Goal: Find specific page/section: Find specific page/section

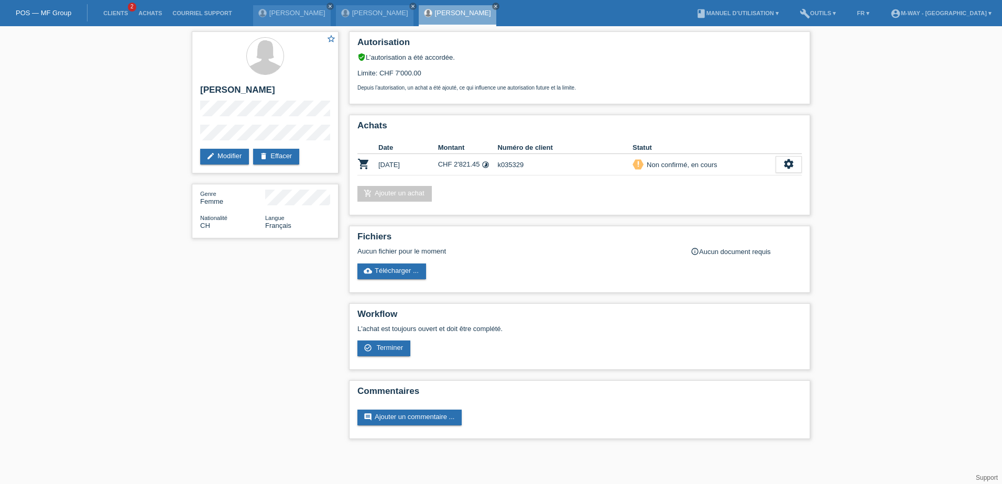
click at [40, 14] on link "POS — MF Group" at bounding box center [44, 13] width 56 height 8
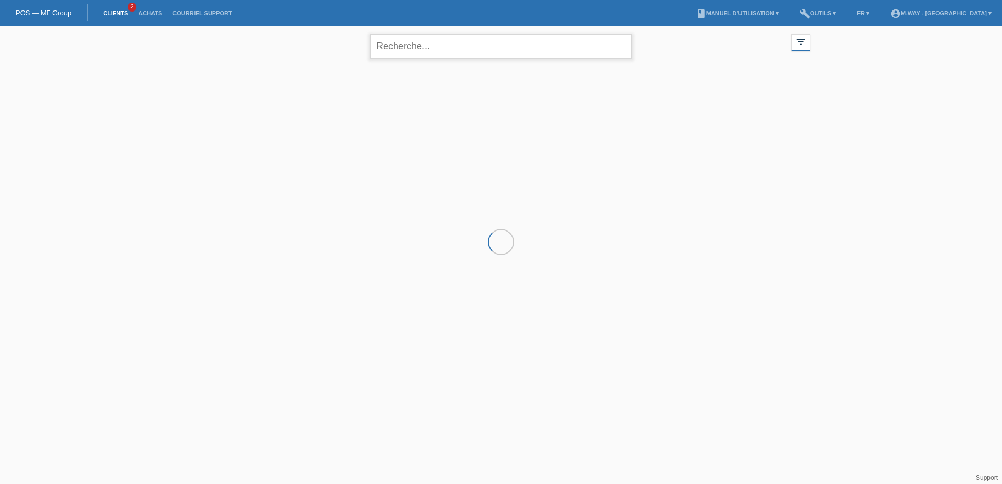
click at [394, 47] on input "text" at bounding box center [501, 46] width 262 height 25
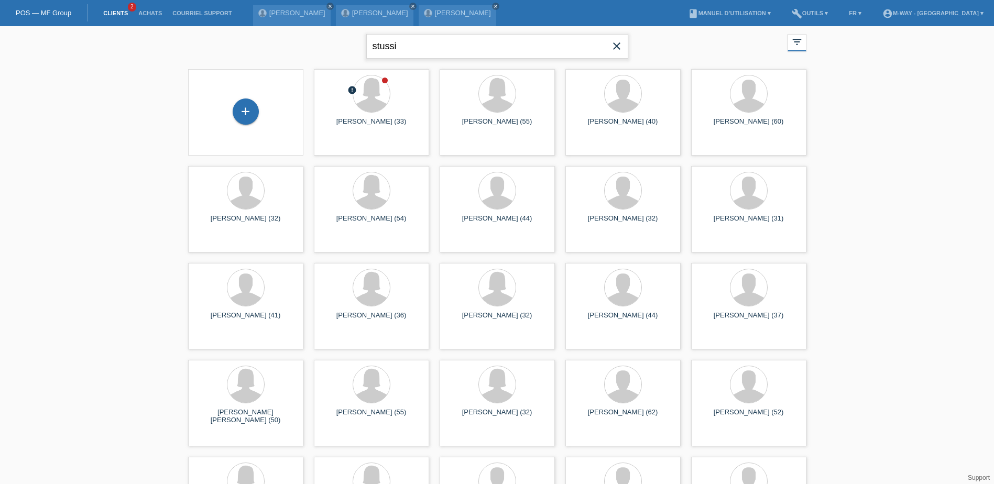
type input "stussi"
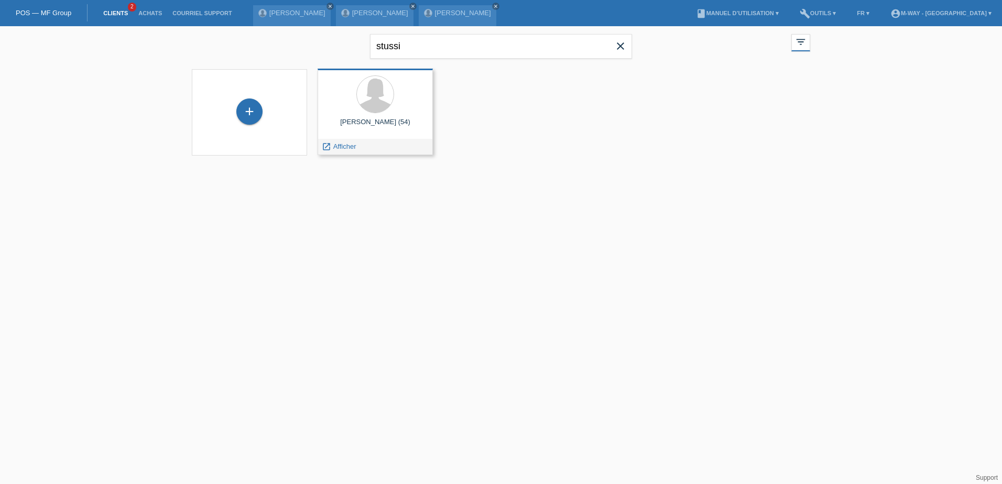
click at [392, 121] on div "Rosemary josefina stussi Roo (54)" at bounding box center [375, 126] width 98 height 17
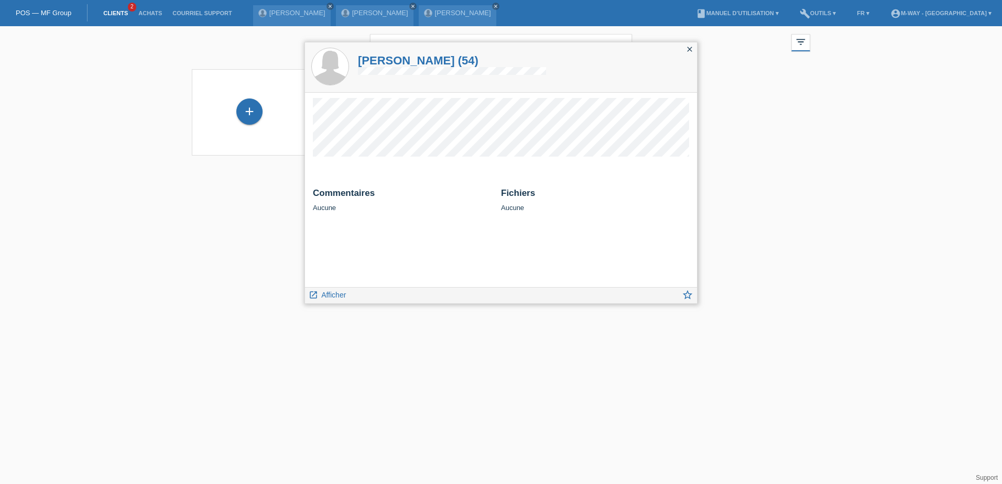
click at [691, 47] on icon "close" at bounding box center [689, 49] width 8 height 8
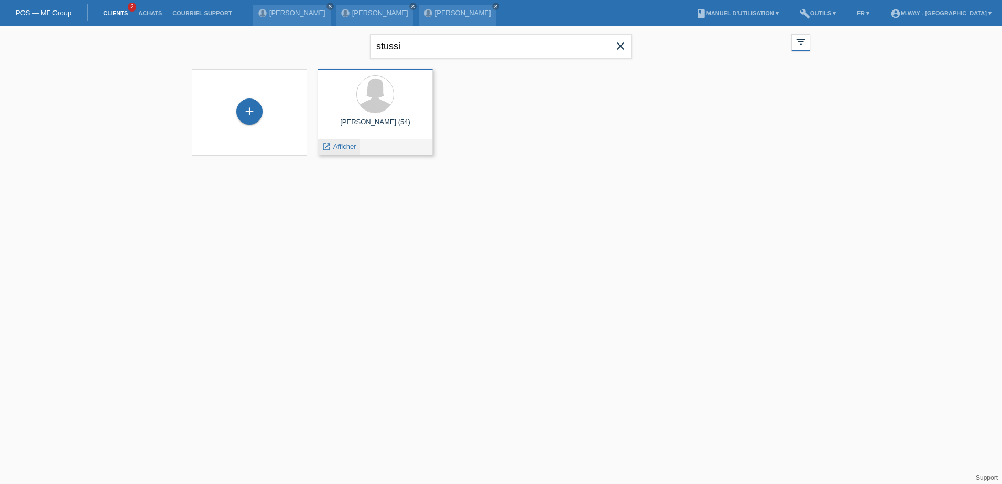
click at [339, 149] on span "Afficher" at bounding box center [344, 147] width 23 height 8
